Goal: Answer question/provide support

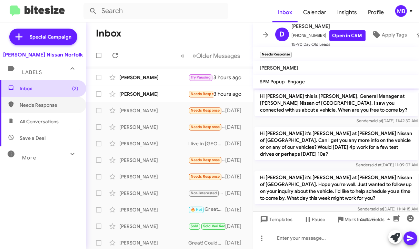
drag, startPoint x: 51, startPoint y: 109, endPoint x: 49, endPoint y: 96, distance: 13.6
click at [51, 109] on span "Needs Response" at bounding box center [43, 105] width 86 height 17
type input "in:needs-response"
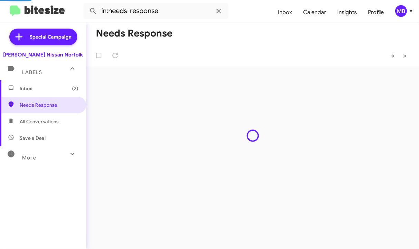
click at [47, 87] on span "Inbox (2)" at bounding box center [49, 88] width 59 height 7
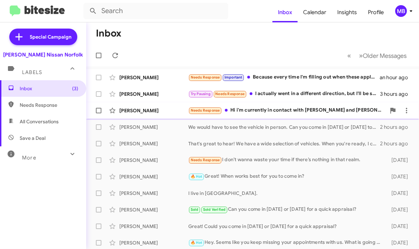
click at [207, 107] on span "Needs Response" at bounding box center [205, 111] width 34 height 8
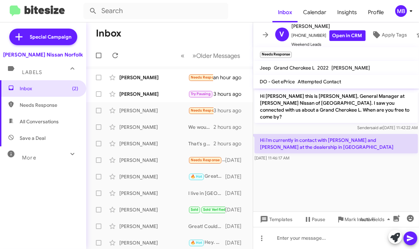
click at [41, 106] on span "Needs Response" at bounding box center [49, 105] width 59 height 7
type input "in:needs-response"
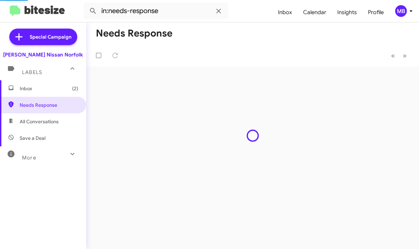
click at [37, 92] on span "Inbox (2)" at bounding box center [43, 88] width 86 height 17
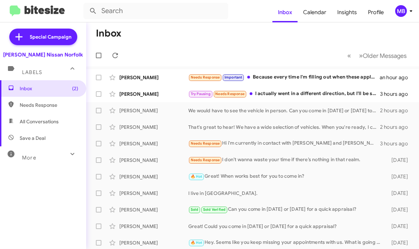
click at [164, 39] on mat-toolbar-row "Inbox" at bounding box center [252, 33] width 333 height 22
click at [15, 179] on div "Inbox (2) Needs Response All Conversations Save a Deal More Important 🔥 Hot App…" at bounding box center [43, 155] width 86 height 150
click at [41, 100] on span "Needs Response" at bounding box center [43, 105] width 86 height 17
type input "in:needs-response"
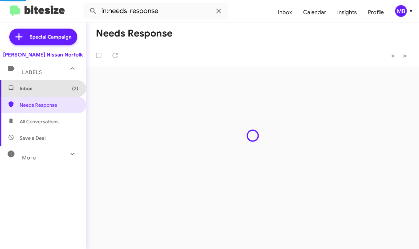
click at [43, 85] on span "Inbox (2)" at bounding box center [49, 88] width 59 height 7
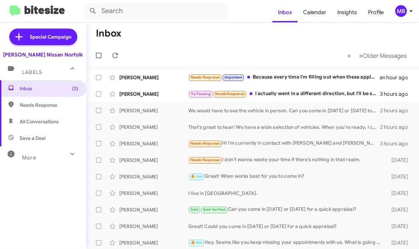
click at [37, 173] on div "Inbox (2) Needs Response All Conversations Save a Deal More Important 🔥 Hot App…" at bounding box center [43, 155] width 86 height 150
